Goal: Task Accomplishment & Management: Complete application form

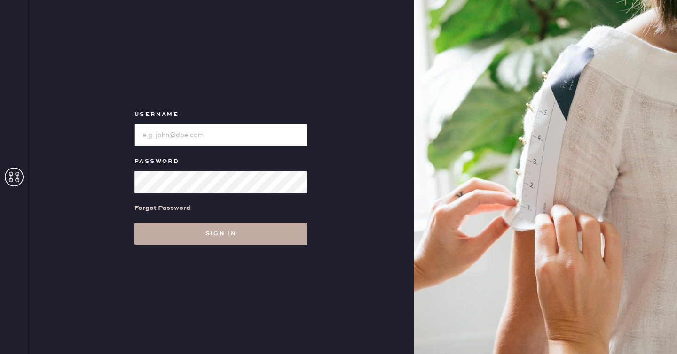
type input "reformationseattle"
click at [247, 237] on button "Sign in" at bounding box center [220, 234] width 173 height 23
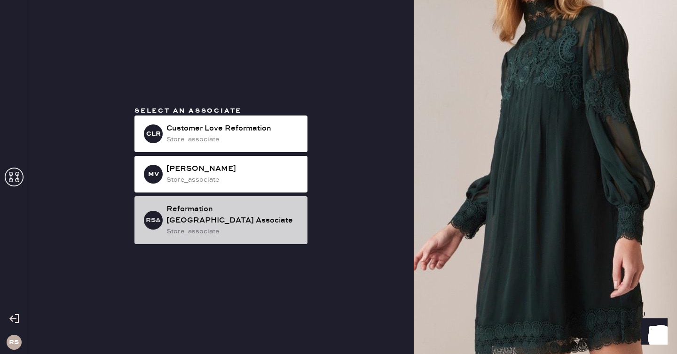
click at [220, 229] on div "store_associate" at bounding box center [233, 232] width 134 height 10
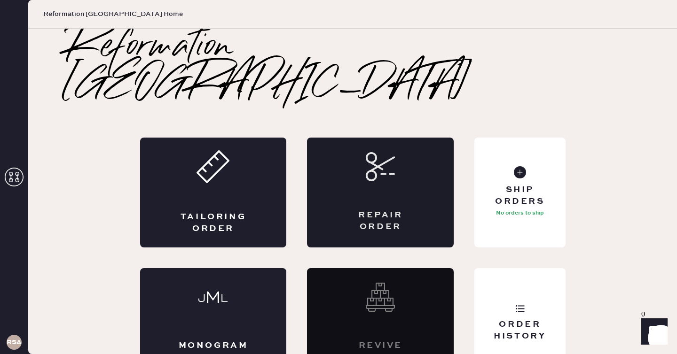
click at [422, 149] on div "Repair Order" at bounding box center [380, 193] width 147 height 110
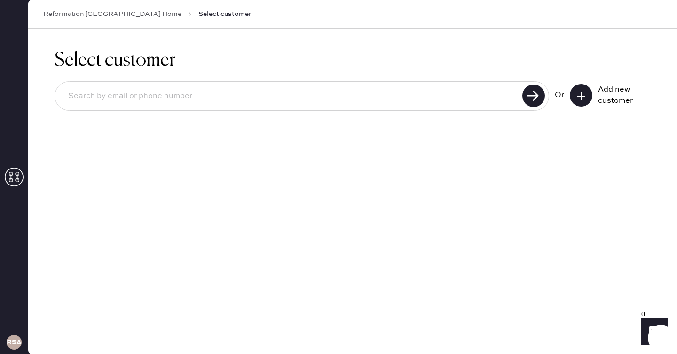
click at [579, 96] on use at bounding box center [581, 97] width 8 height 8
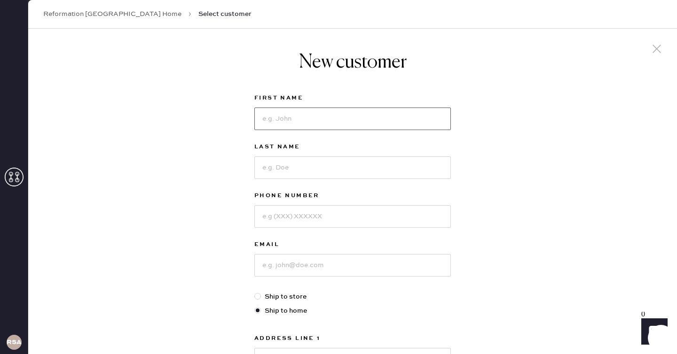
click at [389, 120] on input at bounding box center [352, 119] width 197 height 23
type input "[PERSON_NAME]"
click at [406, 159] on input at bounding box center [352, 168] width 197 height 23
click at [273, 166] on input "Rosetto" at bounding box center [352, 168] width 197 height 23
type input "Rossetto"
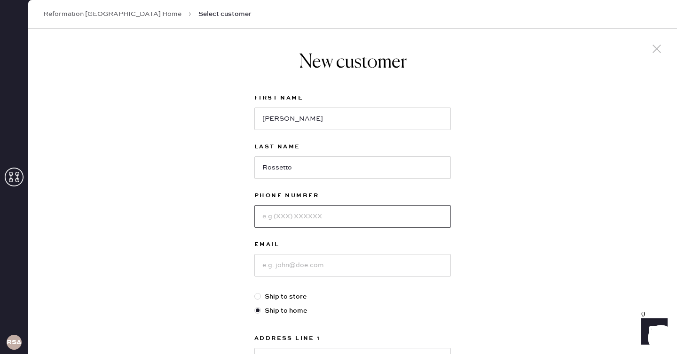
click at [285, 216] on input at bounding box center [352, 216] width 197 height 23
type input "2532229596"
click at [293, 269] on input at bounding box center [352, 265] width 197 height 23
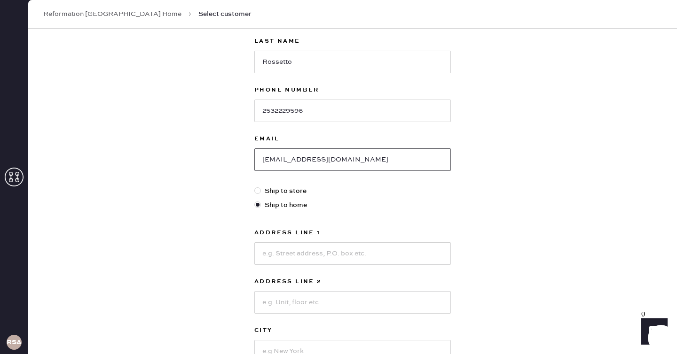
scroll to position [175, 0]
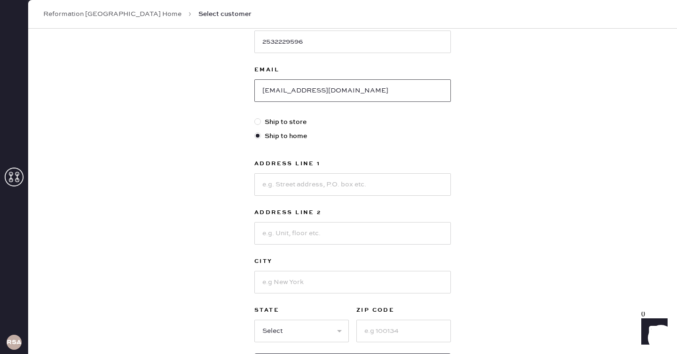
type input "[EMAIL_ADDRESS][DOMAIN_NAME]"
click at [286, 192] on input at bounding box center [352, 184] width 197 height 23
type input "[STREET_ADDRESS]"
click at [276, 234] on input at bounding box center [352, 233] width 197 height 23
type input "S"
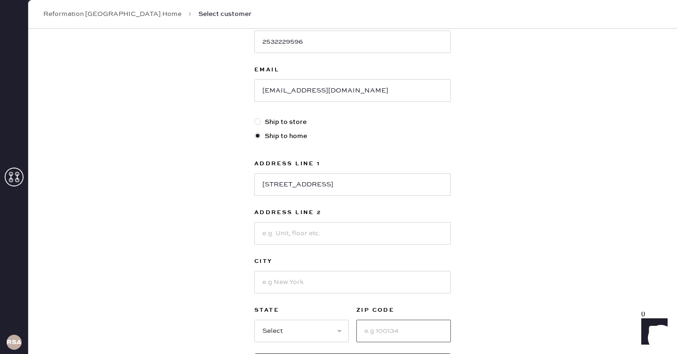
click at [388, 330] on input at bounding box center [403, 331] width 94 height 23
type input "98103"
click at [337, 234] on input at bounding box center [352, 233] width 197 height 23
type input "Apt 203"
click at [334, 286] on input at bounding box center [352, 282] width 197 height 23
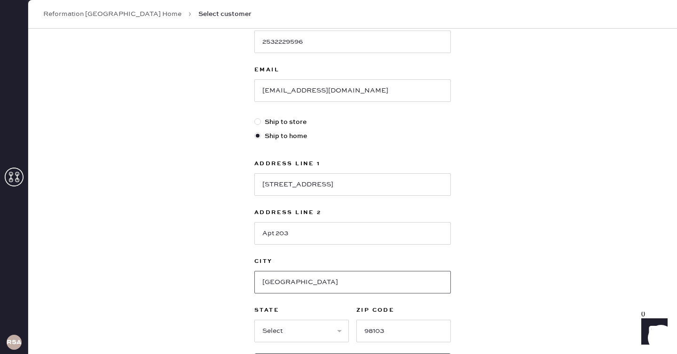
type input "[GEOGRAPHIC_DATA]"
click at [332, 335] on select "Select AK AL AR AZ CA CO CT [GEOGRAPHIC_DATA] DE FL [GEOGRAPHIC_DATA] HI [GEOGR…" at bounding box center [301, 331] width 94 height 23
select select "WA"
click at [254, 320] on select "Select AK AL AR AZ CA CO CT [GEOGRAPHIC_DATA] DE FL [GEOGRAPHIC_DATA] HI [GEOGR…" at bounding box center [301, 331] width 94 height 23
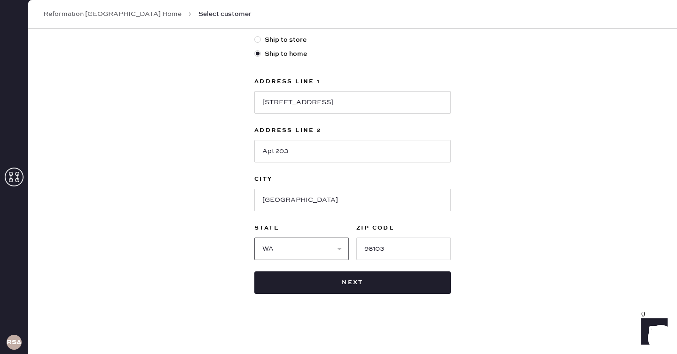
scroll to position [256, 0]
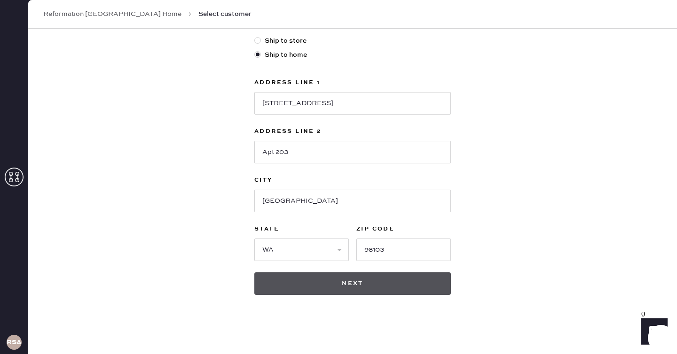
click at [371, 290] on button "Next" at bounding box center [352, 284] width 197 height 23
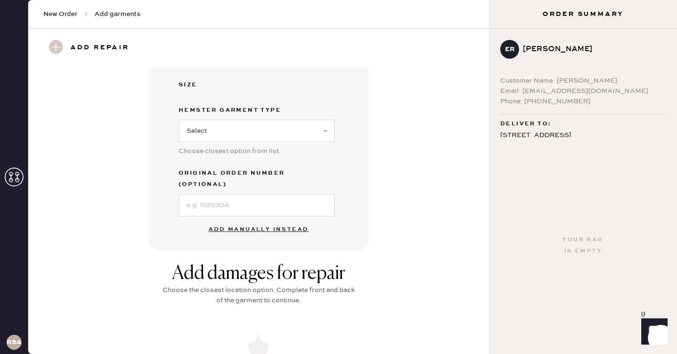
click at [289, 220] on button "Add manually instead" at bounding box center [258, 229] width 111 height 19
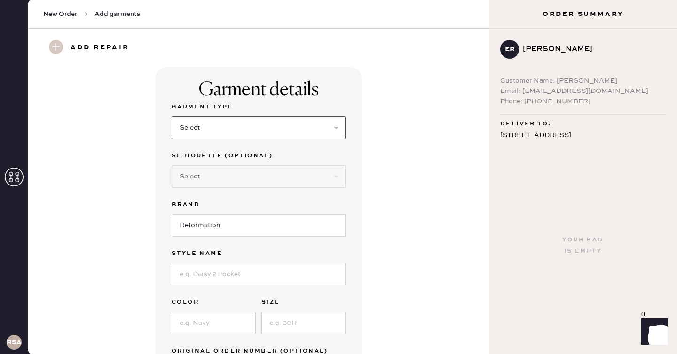
click at [298, 128] on select "Select Basic Skirt Jeans Leggings Pants Shorts Basic Sleeved Dress Basic Sleeve…" at bounding box center [259, 128] width 174 height 23
select select "2"
click at [172, 117] on select "Select Basic Skirt Jeans Leggings Pants Shorts Basic Sleeved Dress Basic Sleeve…" at bounding box center [259, 128] width 174 height 23
click at [228, 271] on input at bounding box center [259, 274] width 174 height 23
type input "[PERSON_NAME] High Rise Slouchy Wide Leg Jeans"
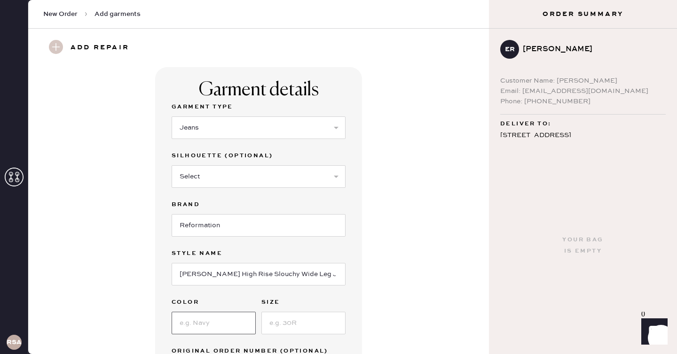
click at [225, 326] on input at bounding box center [214, 323] width 84 height 23
type input "Sahara"
click at [288, 330] on input at bounding box center [303, 323] width 84 height 23
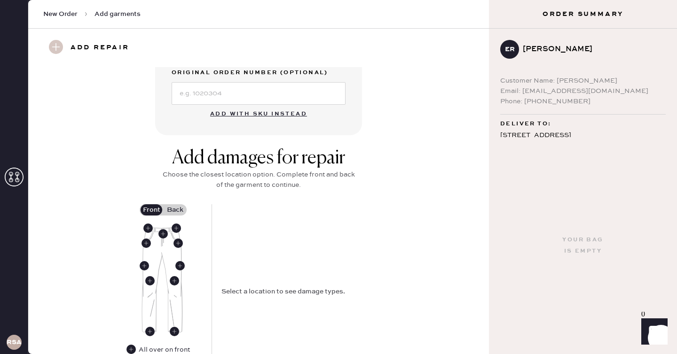
scroll to position [281, 0]
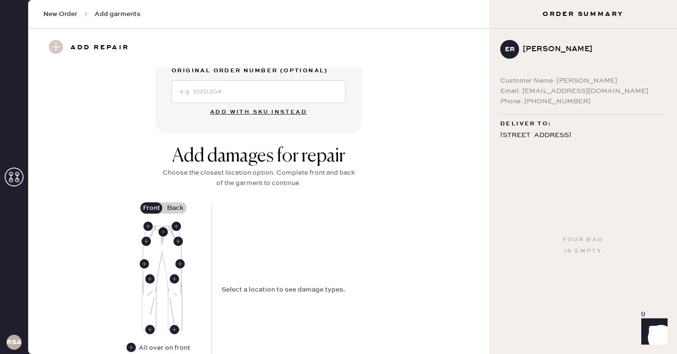
type input "27"
click at [164, 233] on use at bounding box center [162, 232] width 9 height 9
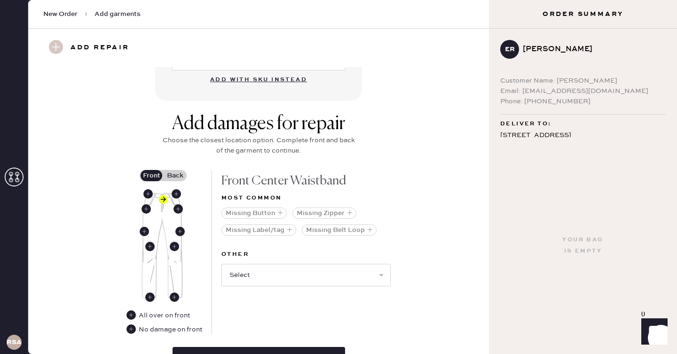
scroll to position [314, 0]
click at [379, 275] on select "Select Broken / Ripped Hem Broken Beads Broken Belt Loop Broken Button Broken E…" at bounding box center [305, 275] width 169 height 23
select select "1740"
click at [221, 264] on select "Select Broken / Ripped Hem Broken Beads Broken Belt Loop Broken Button Broken E…" at bounding box center [305, 275] width 169 height 23
select select
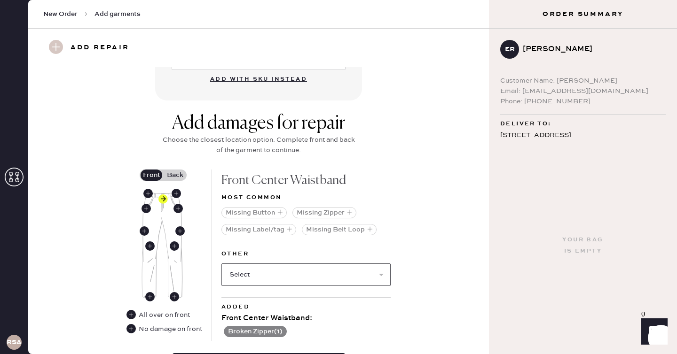
scroll to position [399, 0]
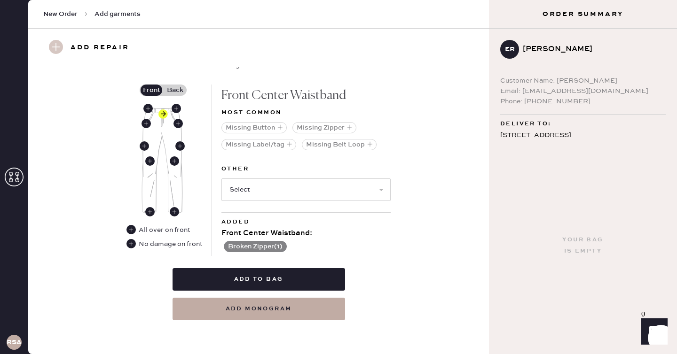
click at [179, 86] on label "Back" at bounding box center [175, 90] width 24 height 11
click at [175, 90] on input "Back" at bounding box center [175, 90] width 0 height 0
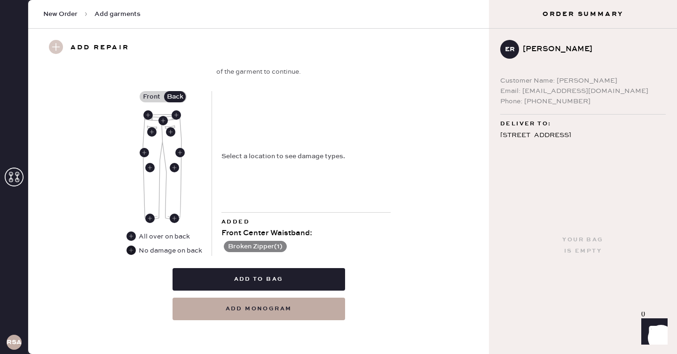
click at [134, 251] on use at bounding box center [130, 250] width 9 height 9
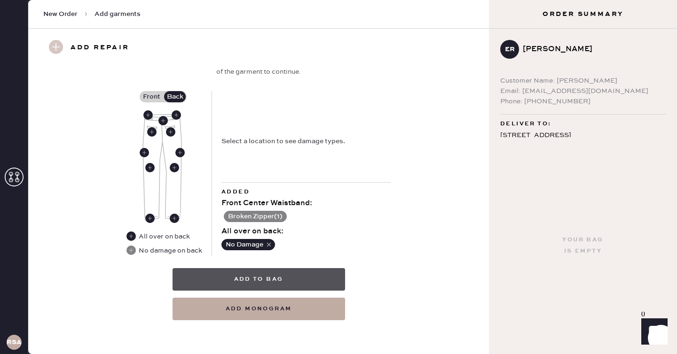
click at [282, 277] on button "Add to bag" at bounding box center [259, 279] width 173 height 23
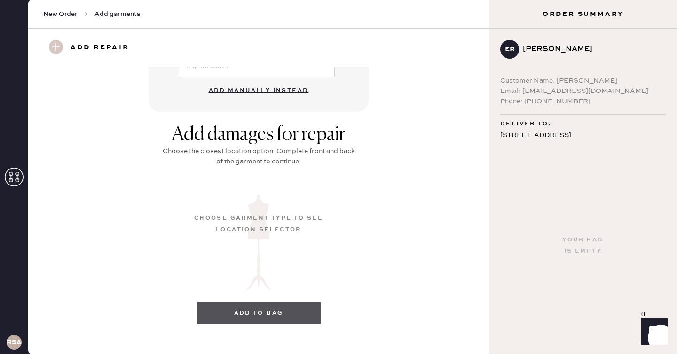
scroll to position [108, 0]
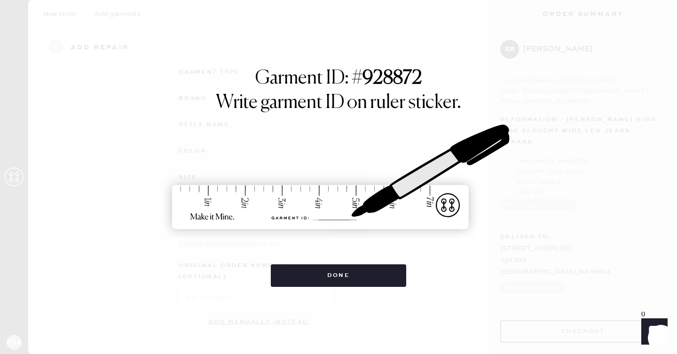
click at [282, 277] on button "Done" at bounding box center [339, 276] width 136 height 23
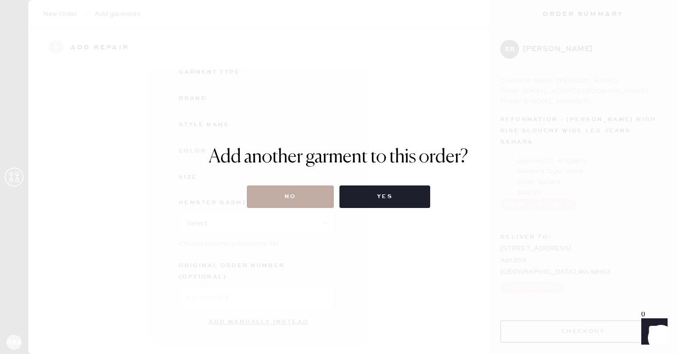
click at [296, 198] on button "No" at bounding box center [290, 197] width 87 height 23
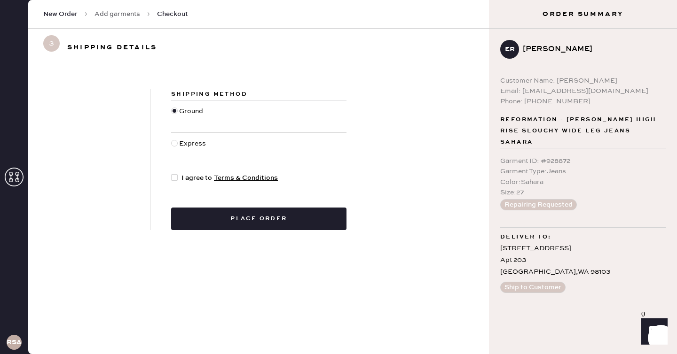
click at [203, 180] on span "I agree to Terms & Conditions" at bounding box center [229, 178] width 96 height 10
click at [172, 173] on input "I agree to Terms & Conditions" at bounding box center [171, 173] width 0 height 0
checkbox input "true"
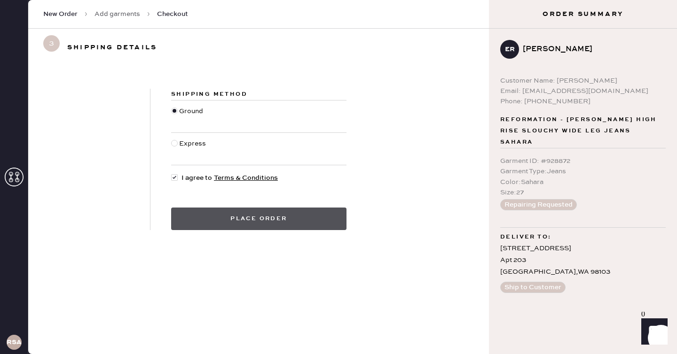
click at [235, 221] on button "Place order" at bounding box center [258, 219] width 175 height 23
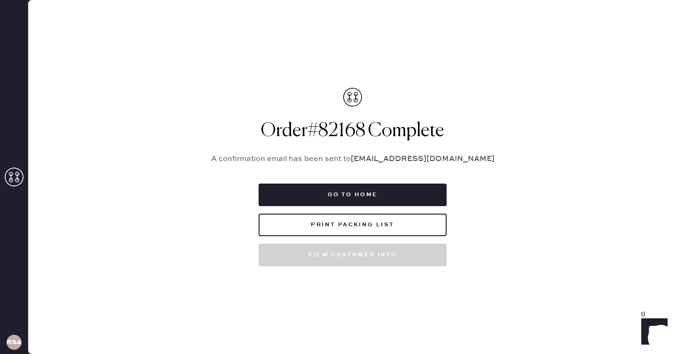
click at [325, 180] on div "Order # 82168 Complete A confirmation email has been sent to [EMAIL_ADDRESS][DO…" at bounding box center [353, 177] width 306 height 179
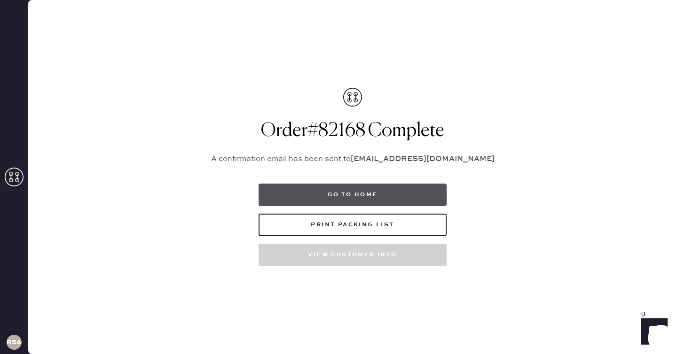
click at [325, 194] on button "Go to home" at bounding box center [353, 195] width 188 height 23
